Goal: Task Accomplishment & Management: Complete application form

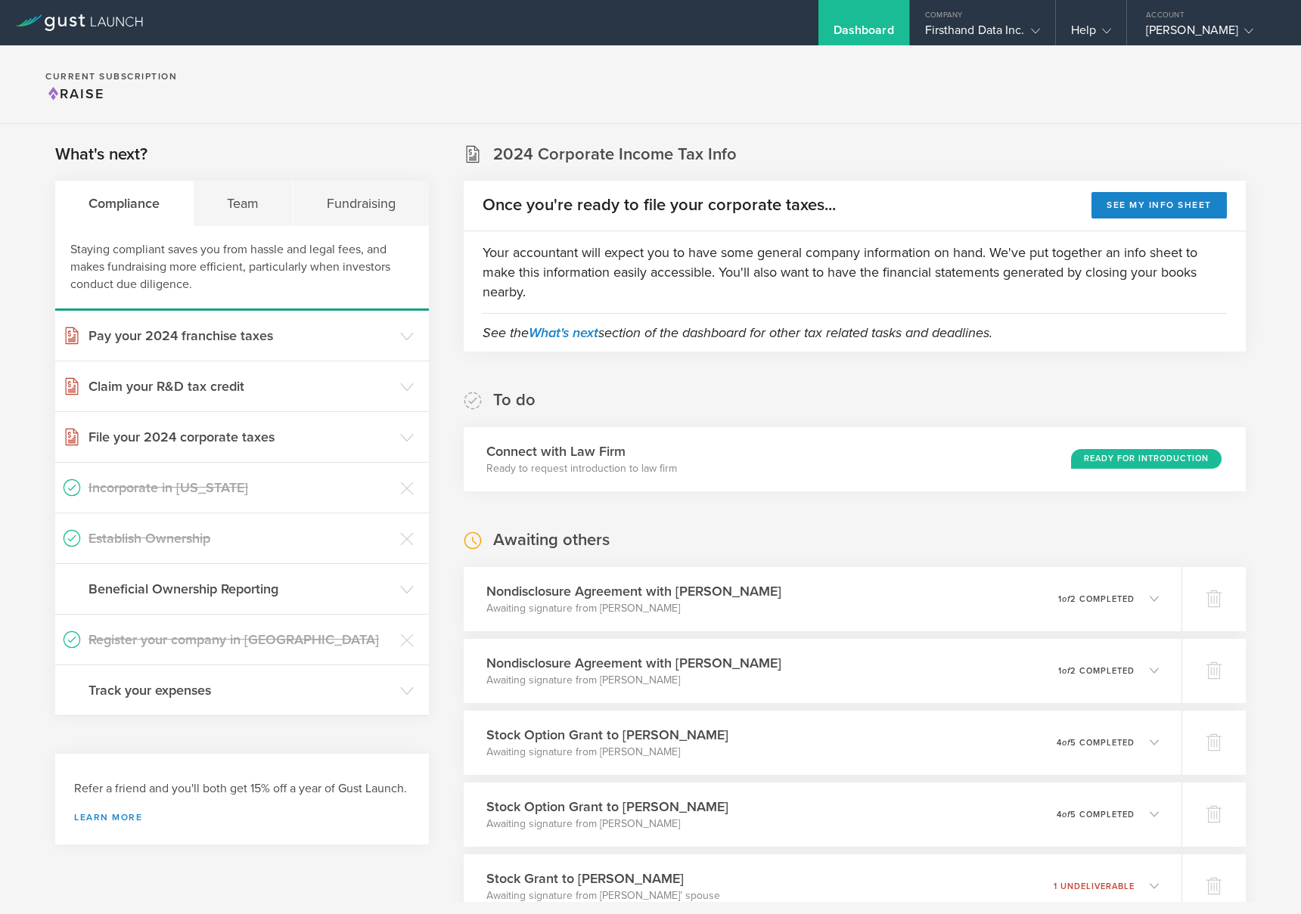
click at [886, 33] on div "Dashboard" at bounding box center [863, 34] width 60 height 23
click at [976, 27] on div "Firsthand Data Inc." at bounding box center [982, 34] width 115 height 23
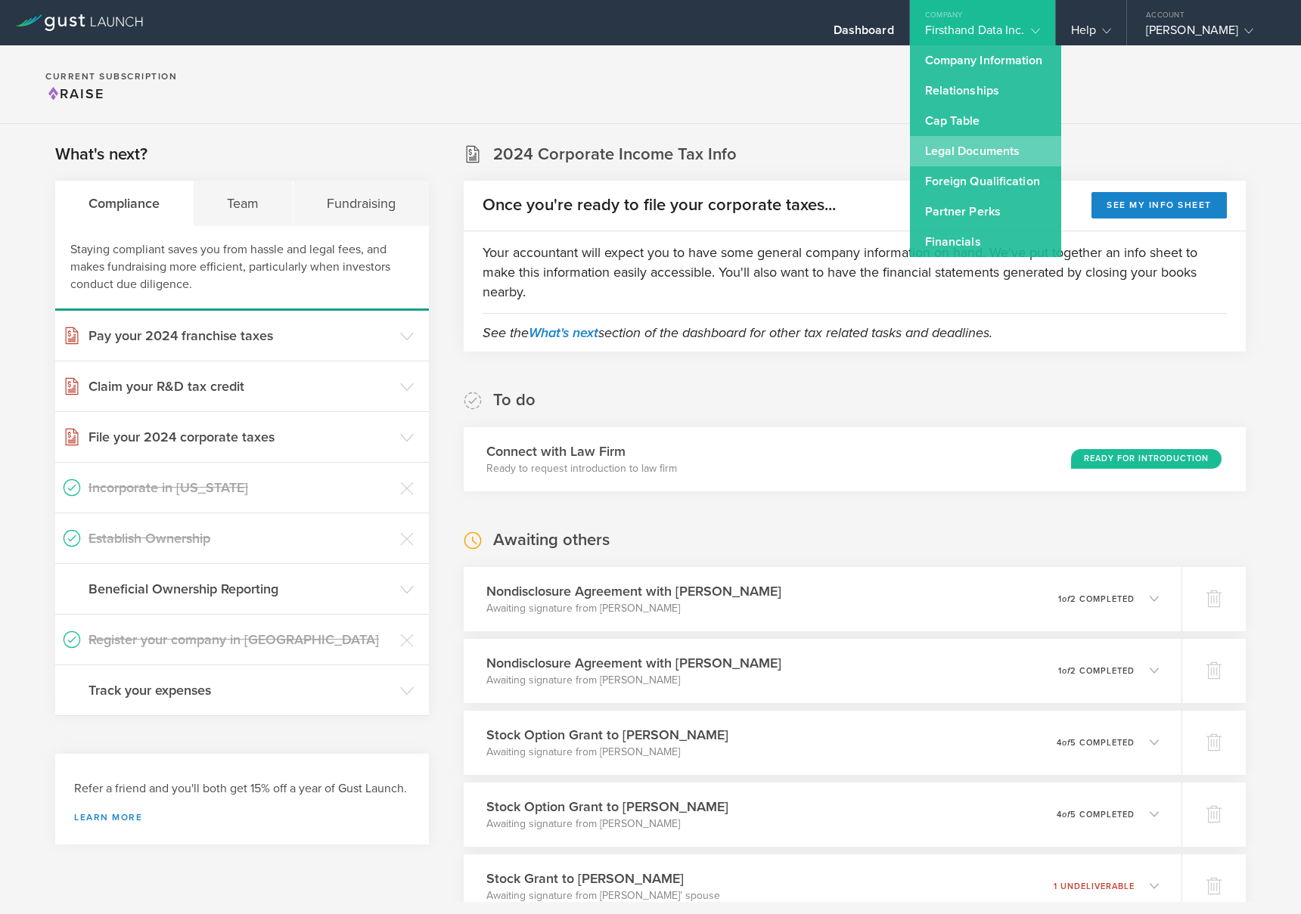
click at [969, 150] on link "Legal Documents" at bounding box center [985, 151] width 151 height 30
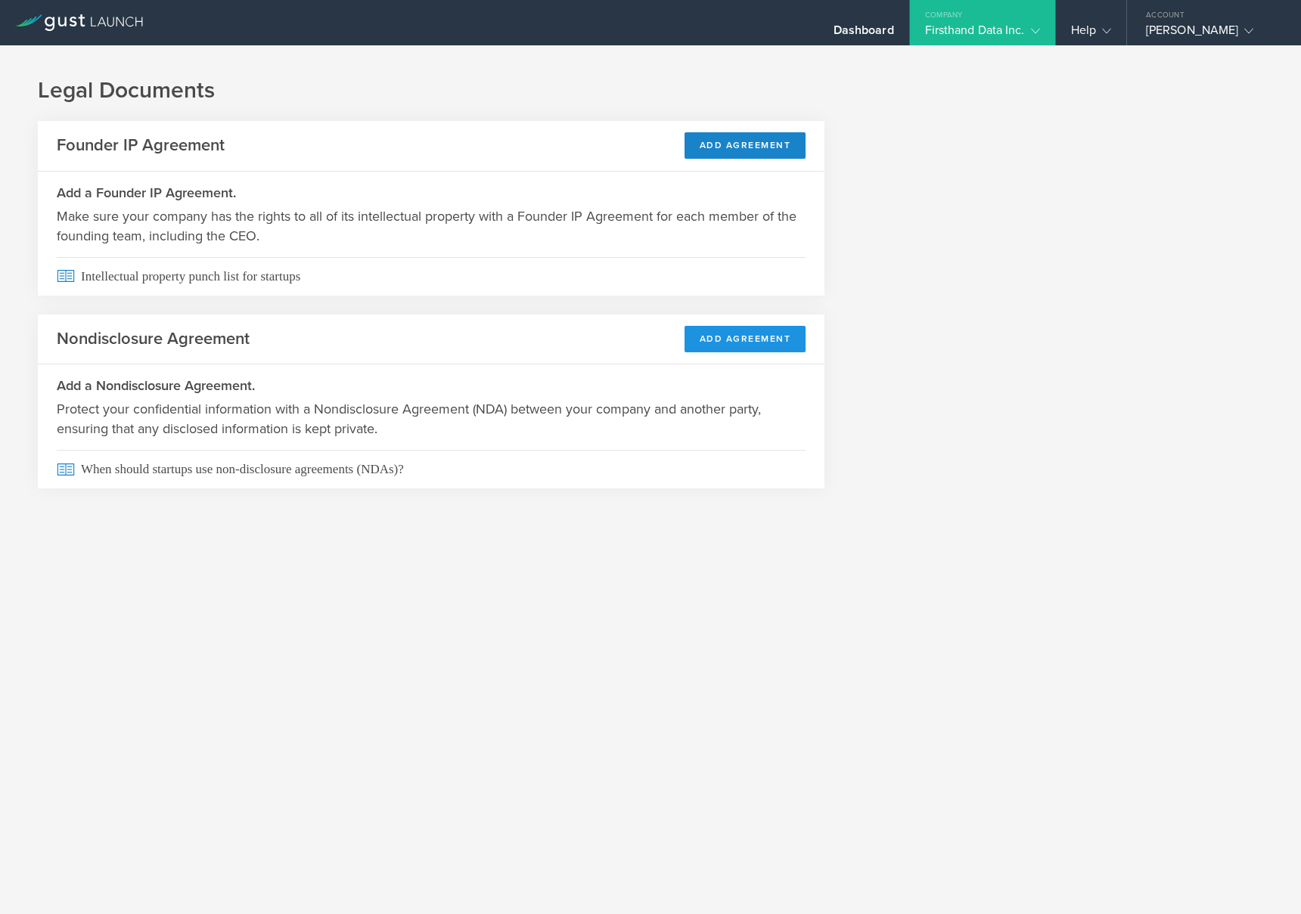
click at [712, 338] on button "Add Agreement" at bounding box center [745, 339] width 122 height 26
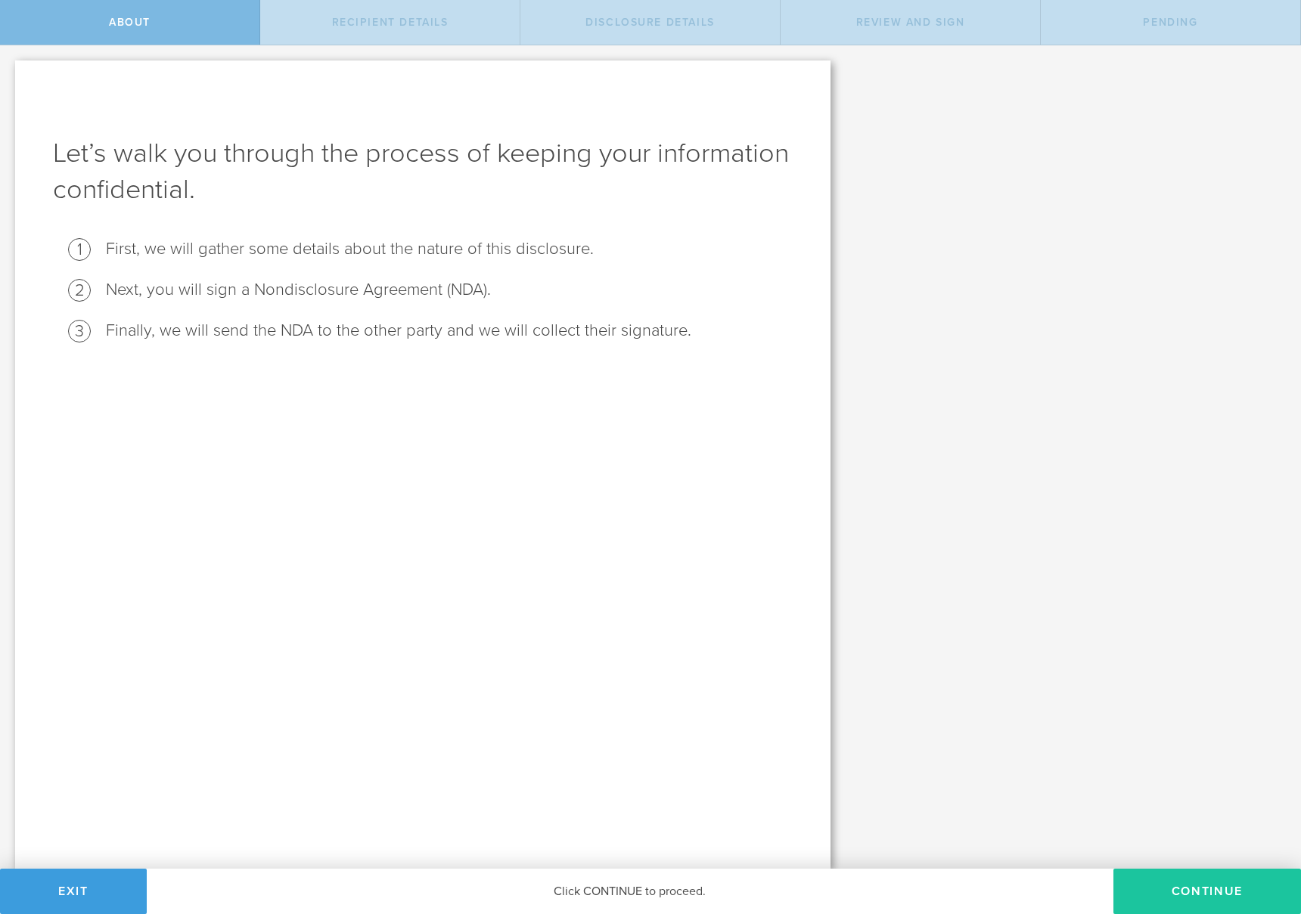
click at [1171, 898] on button "Continue" at bounding box center [1207, 891] width 188 height 45
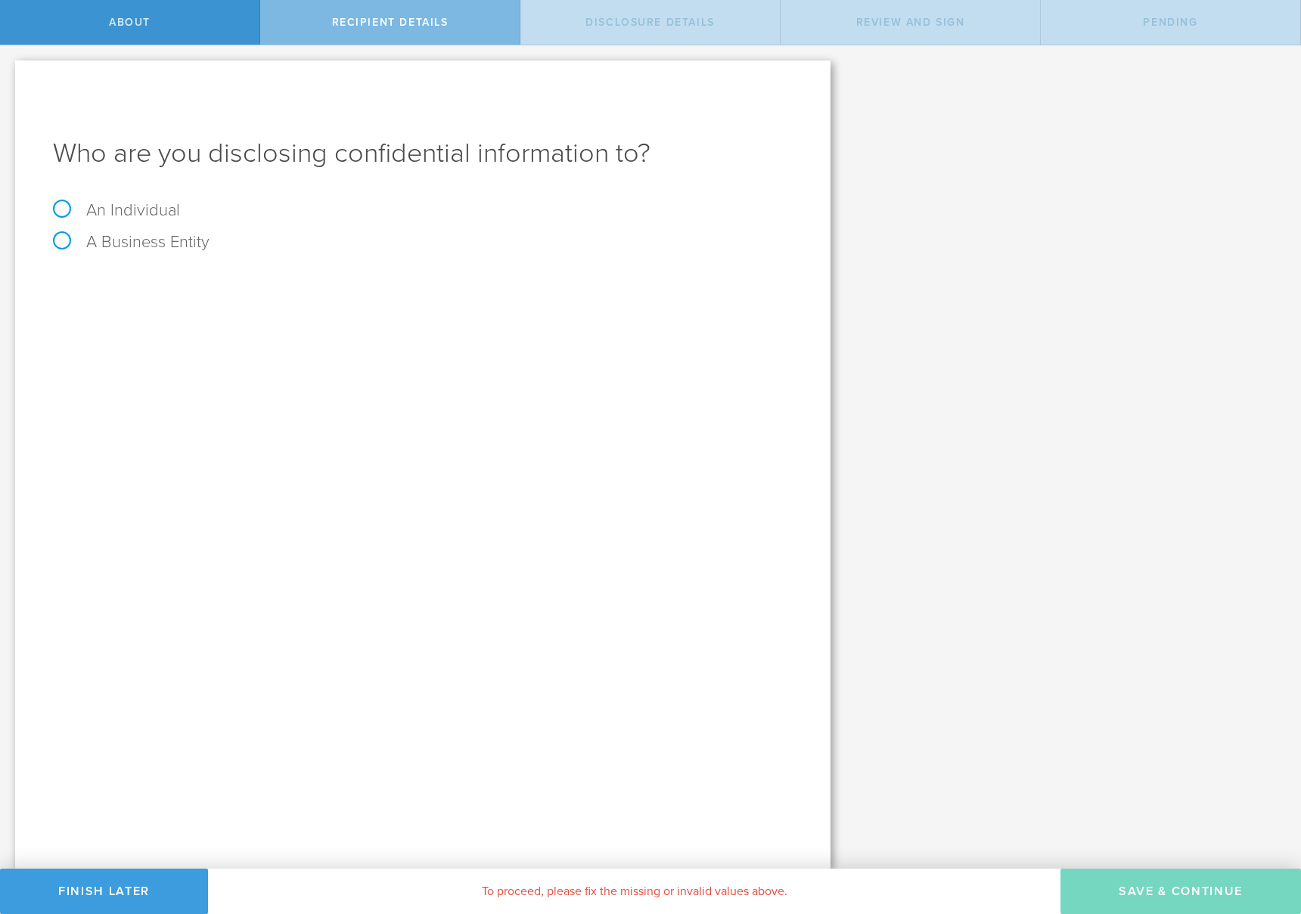
click at [137, 242] on label "A Business Entity" at bounding box center [131, 242] width 157 height 20
click at [10, 70] on input "A Business Entity" at bounding box center [5, 57] width 10 height 24
radio input "true"
click at [238, 419] on input "email" at bounding box center [475, 420] width 619 height 23
paste input "jane@dahliateq.com"
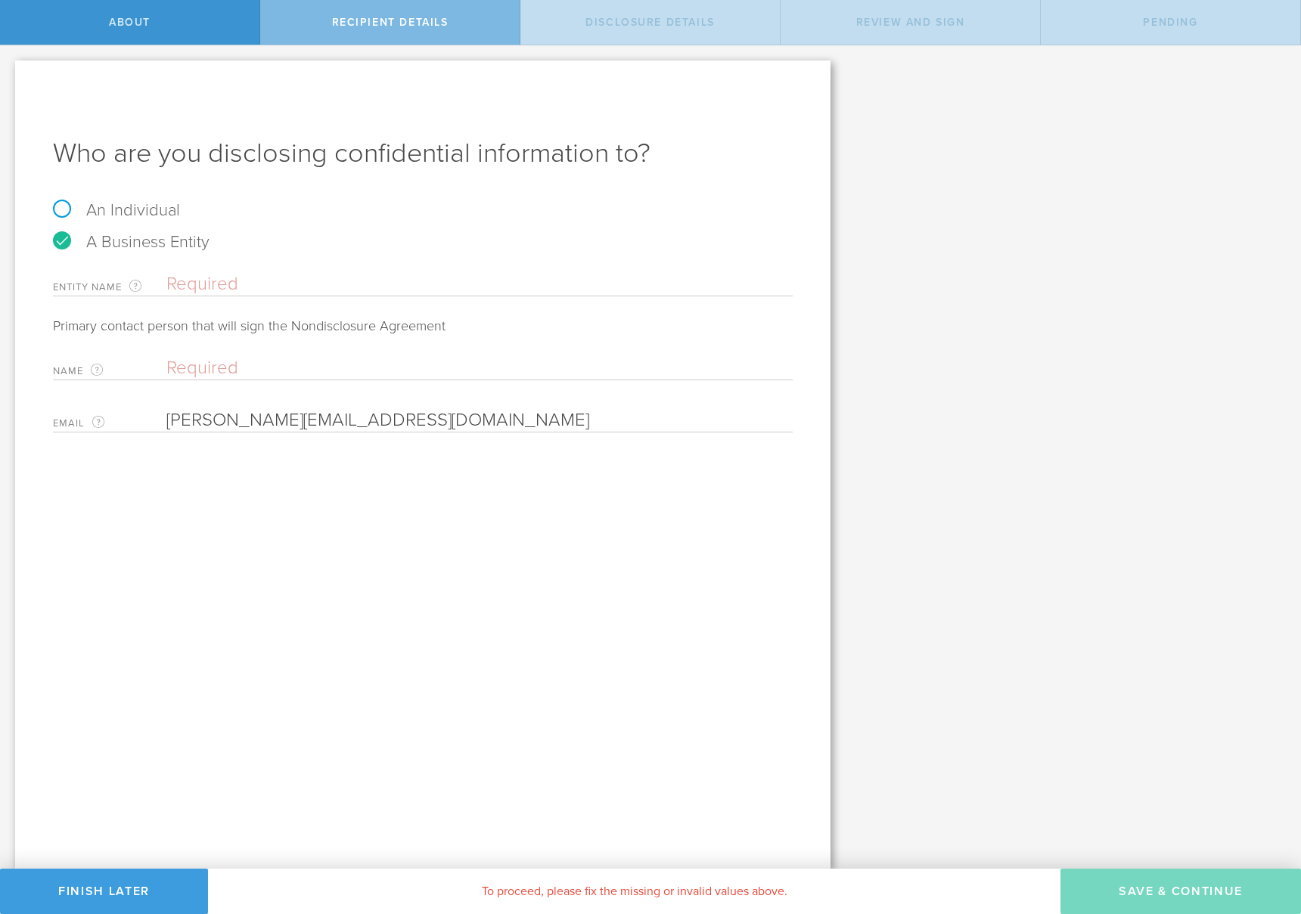
type input "jane@dahliateq.com"
click at [341, 284] on input "text" at bounding box center [479, 284] width 626 height 23
type input "Dahlia Talent EQ"
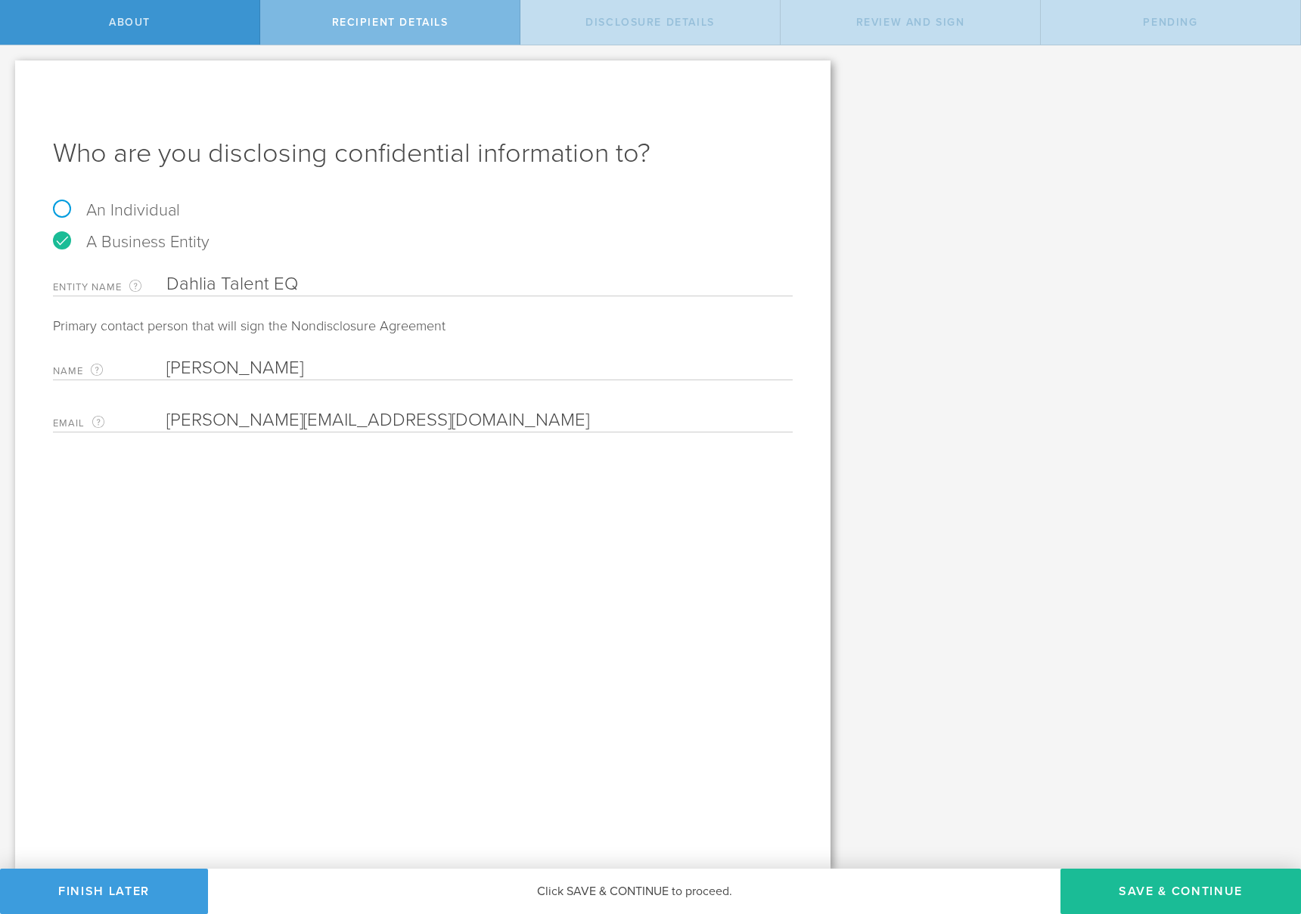
type input "Jane Holmes"
drag, startPoint x: 269, startPoint y: 284, endPoint x: 290, endPoint y: 283, distance: 20.4
click at [270, 284] on input "Dahlia Talent EQ" at bounding box center [479, 284] width 626 height 23
type input "Dahlia TalentEQ"
click at [1078, 812] on div "Let’s walk you through the process of keeping your information confidential. Fi…" at bounding box center [650, 457] width 1301 height 824
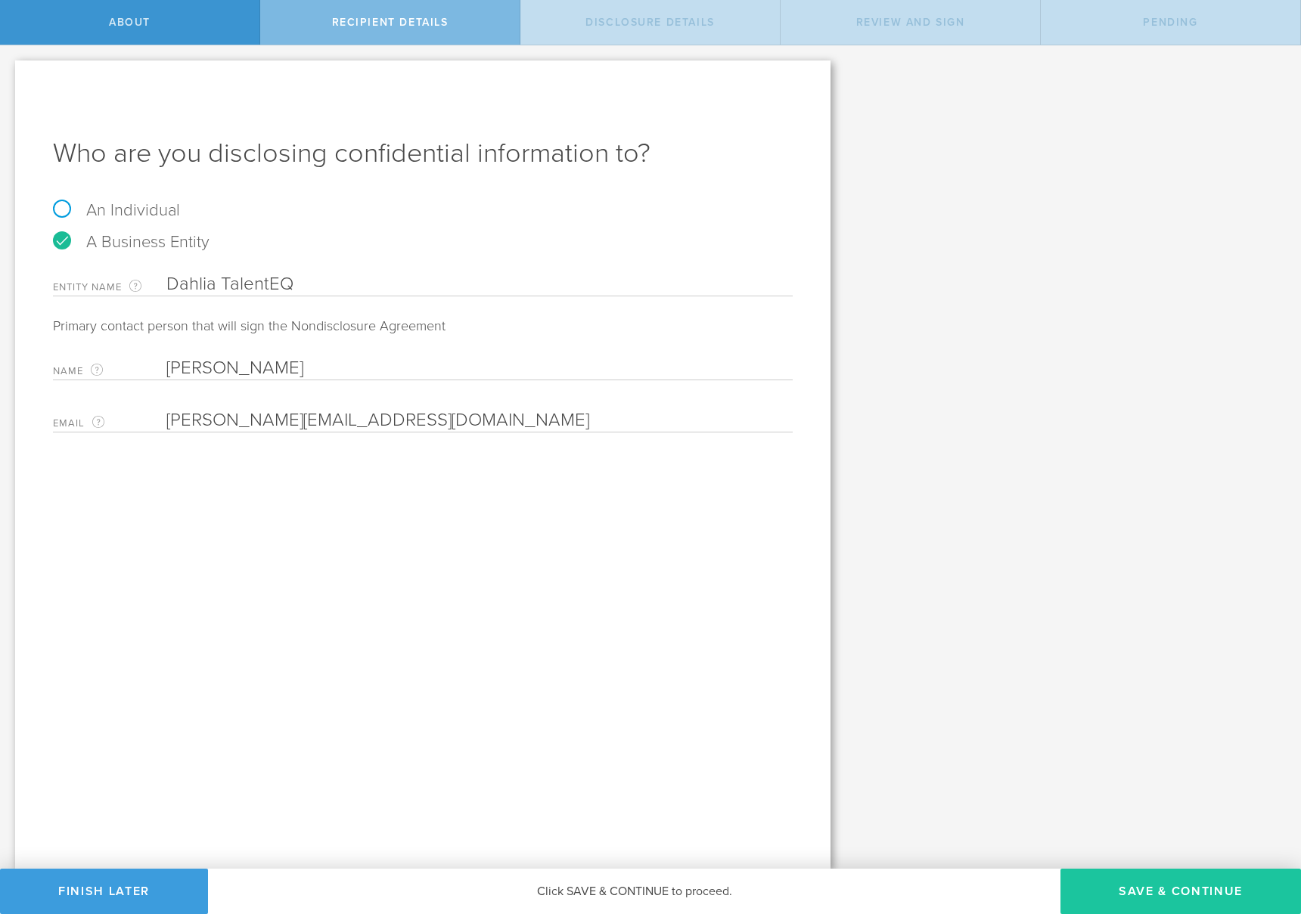
click at [1146, 894] on button "Save & Continue" at bounding box center [1180, 891] width 240 height 45
select select "string:5 years"
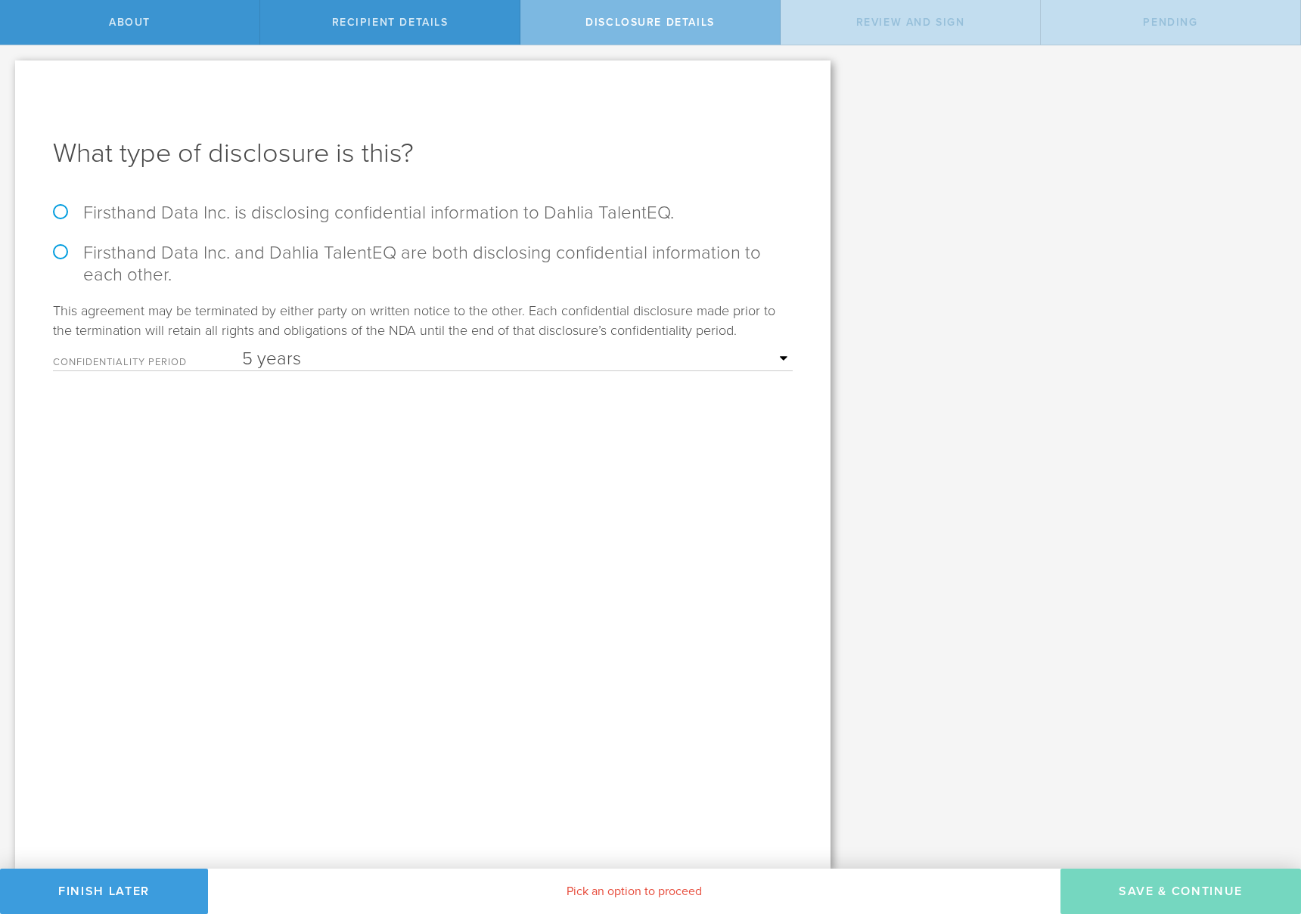
click at [64, 247] on label "Firsthand Data Inc. and Dahlia TalentEQ are both disclosing confidential inform…" at bounding box center [423, 264] width 740 height 44
click at [10, 77] on input "Firsthand Data Inc. and Dahlia TalentEQ are both disclosing confidential inform…" at bounding box center [5, 61] width 10 height 32
radio input "true"
click at [1149, 877] on button "Save & Continue" at bounding box center [1180, 891] width 240 height 45
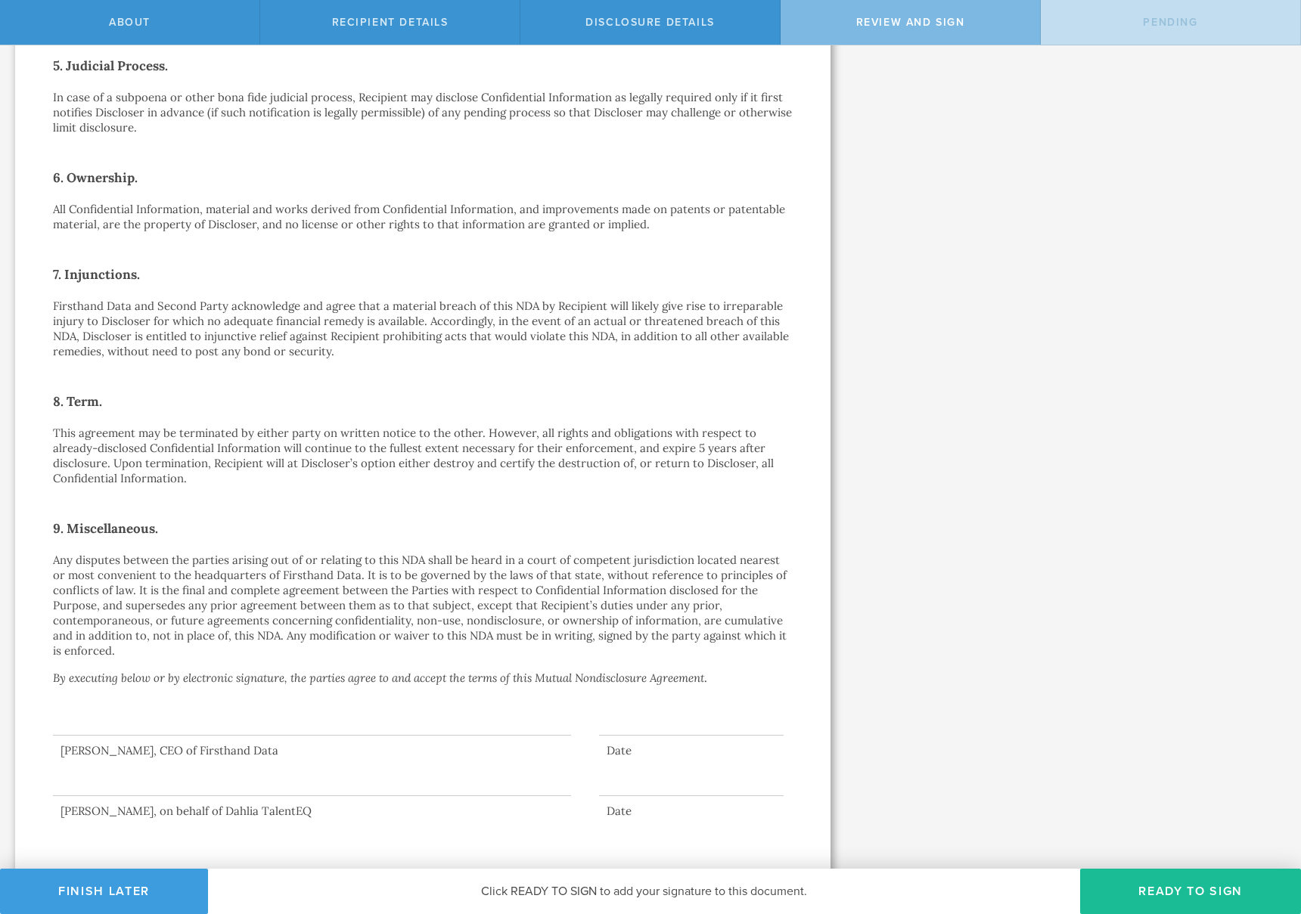
scroll to position [794, 0]
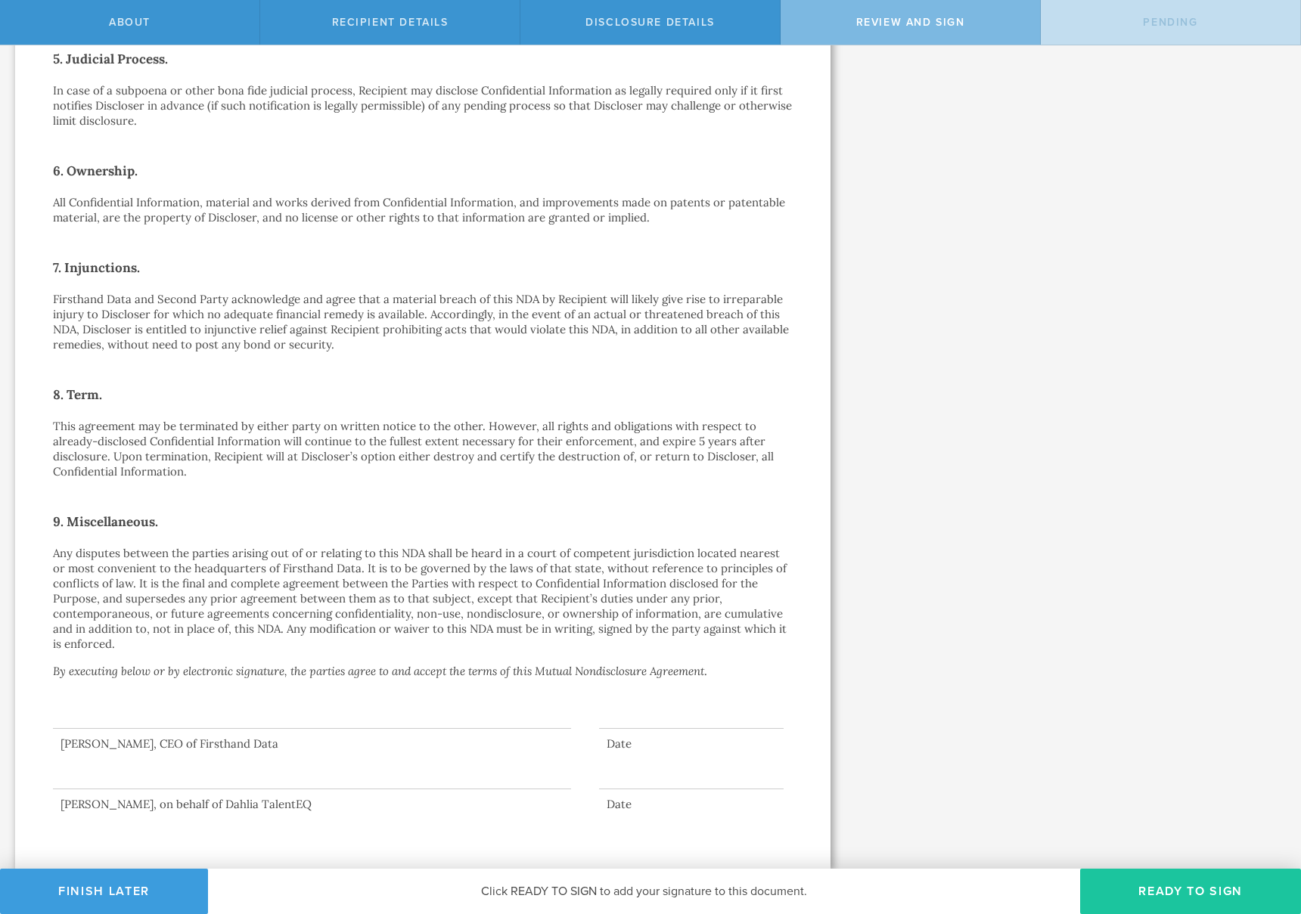
click at [1159, 885] on button "Ready to Sign" at bounding box center [1190, 891] width 221 height 45
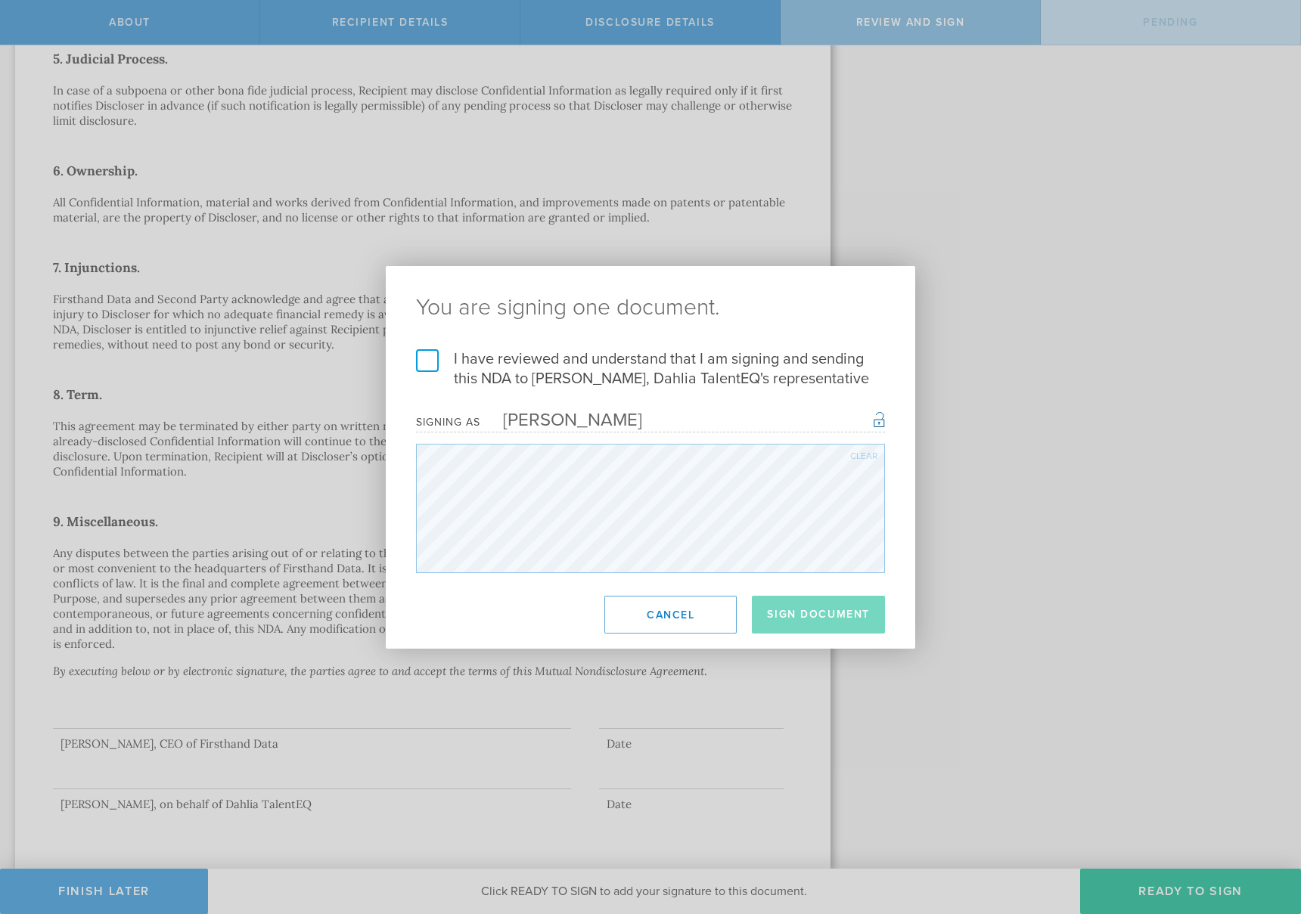
click at [424, 359] on label "I have reviewed and understand that I am signing and sending this NDA to Jane H…" at bounding box center [650, 368] width 469 height 39
click at [0, 0] on input "I have reviewed and understand that I am signing and sending this NDA to Jane H…" at bounding box center [0, 0] width 0 height 0
click at [824, 619] on button "Sign Document" at bounding box center [818, 615] width 133 height 38
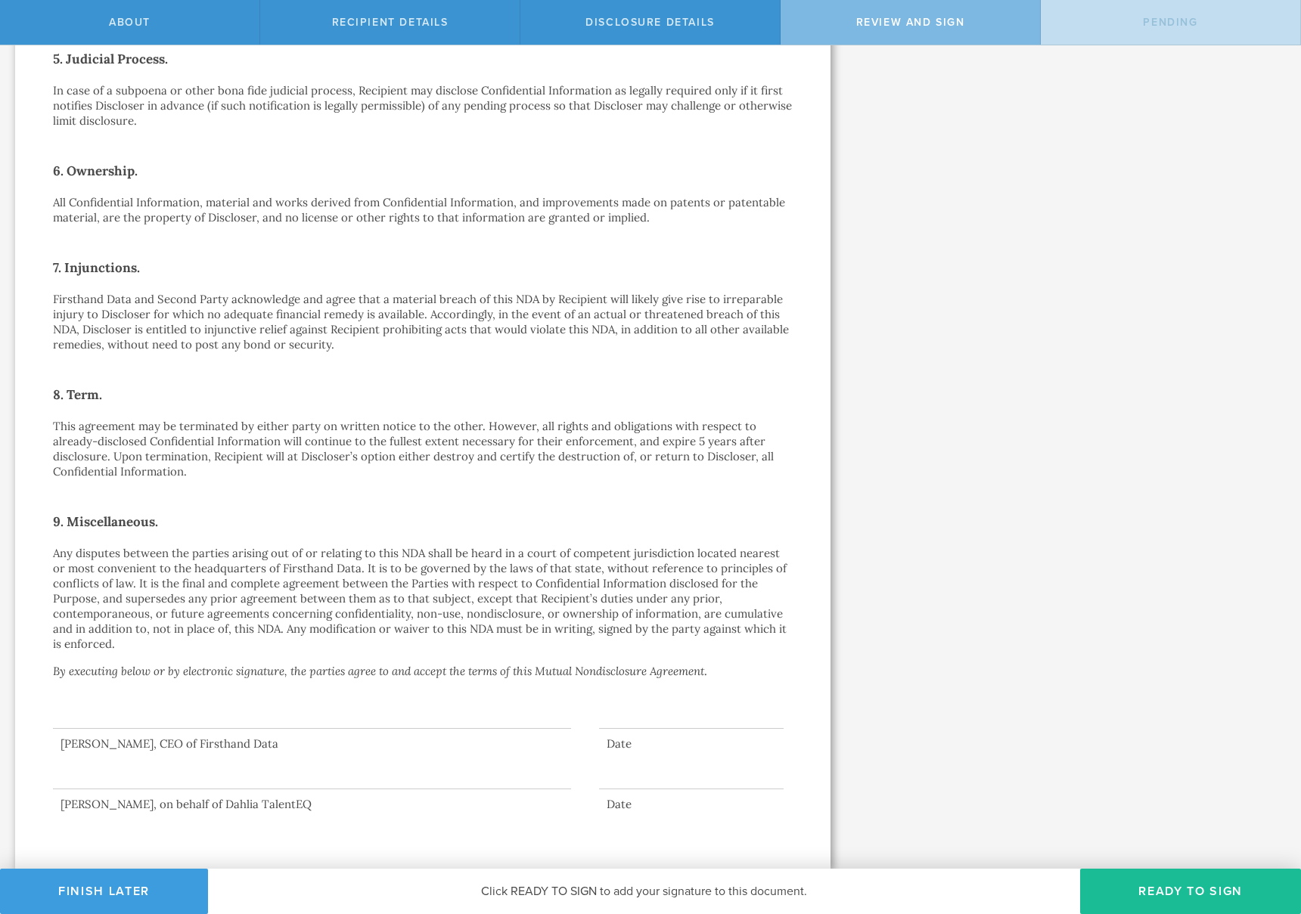
scroll to position [0, 0]
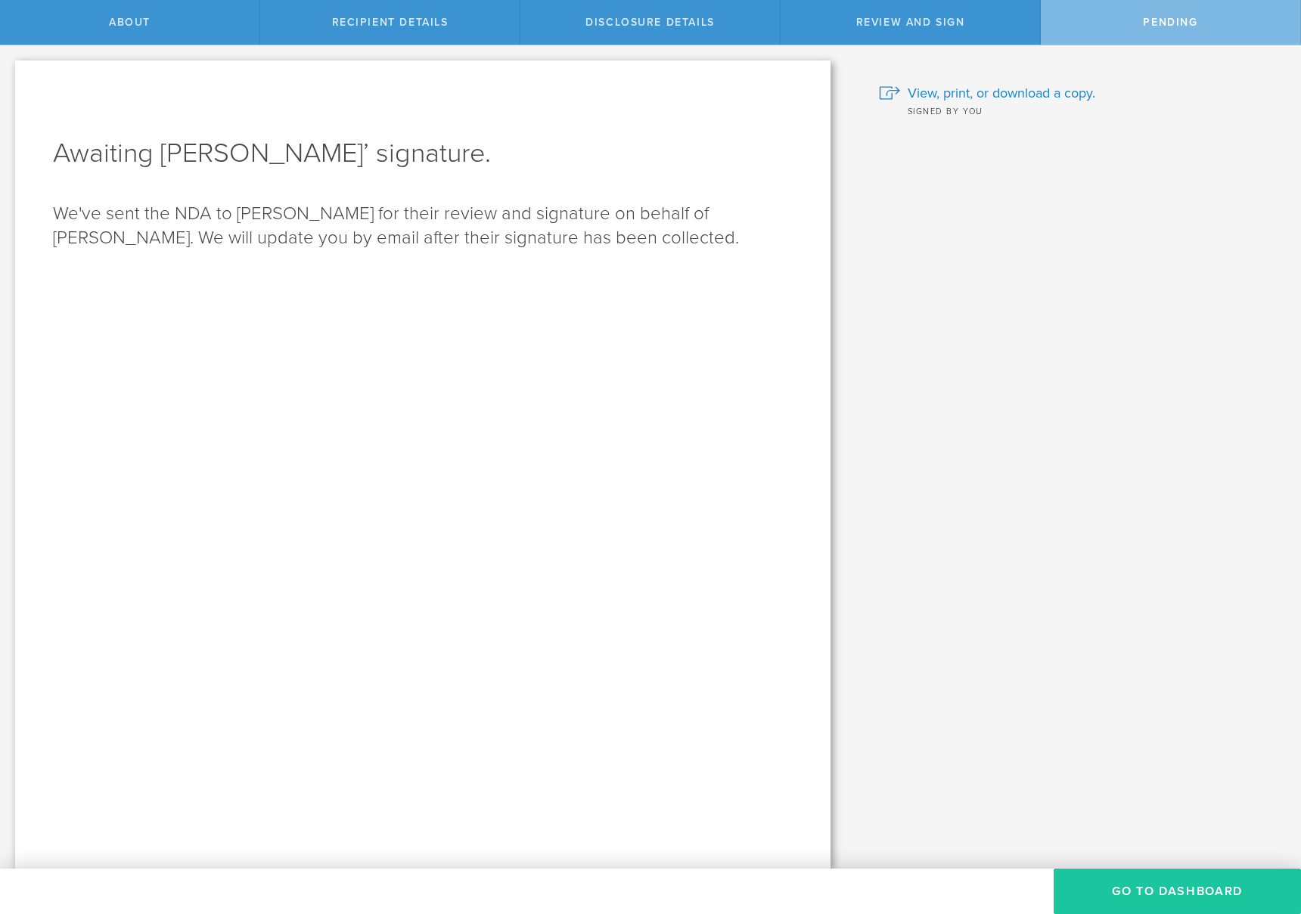
click at [1153, 886] on button "Go to dashboard" at bounding box center [1176, 891] width 247 height 45
